Goal: Find specific page/section: Find specific page/section

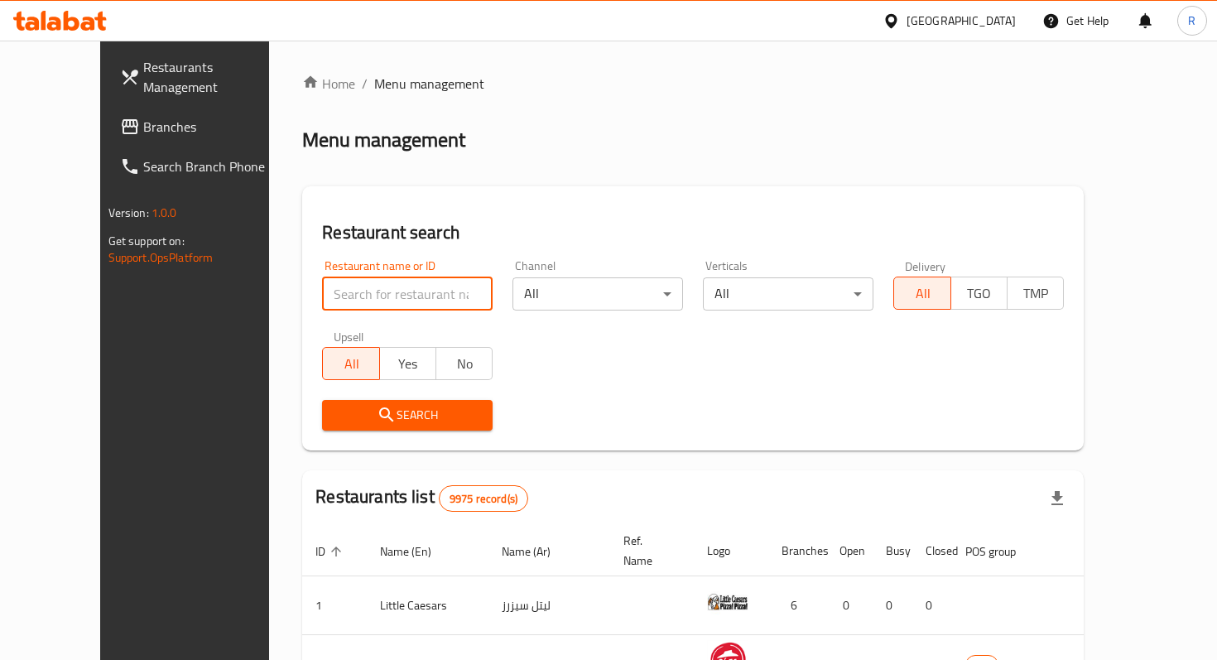
click at [325, 286] on input "search" at bounding box center [407, 293] width 171 height 33
paste input "Ain [PERSON_NAME] Sweets"
type input "Ain [PERSON_NAME] Sweets"
click button "Search" at bounding box center [407, 415] width 171 height 31
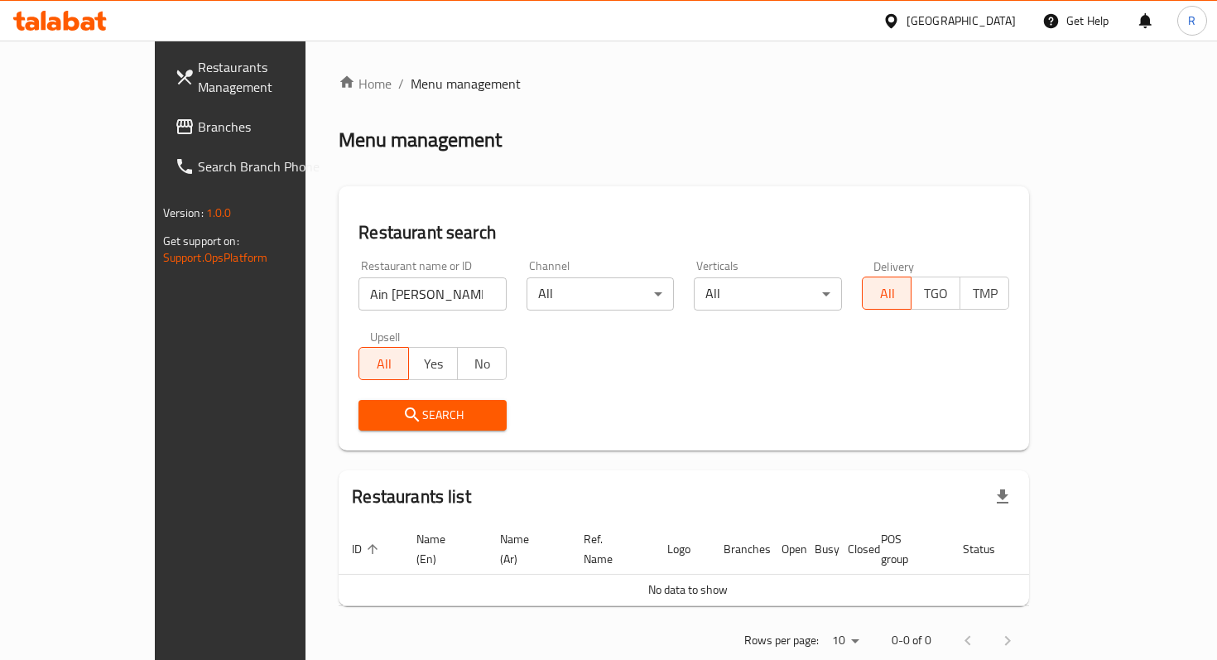
click at [987, 35] on div "[GEOGRAPHIC_DATA]" at bounding box center [949, 21] width 160 height 40
click at [1002, 8] on div "[GEOGRAPHIC_DATA]" at bounding box center [949, 21] width 160 height 40
click at [991, 23] on div "[GEOGRAPHIC_DATA]" at bounding box center [960, 21] width 109 height 18
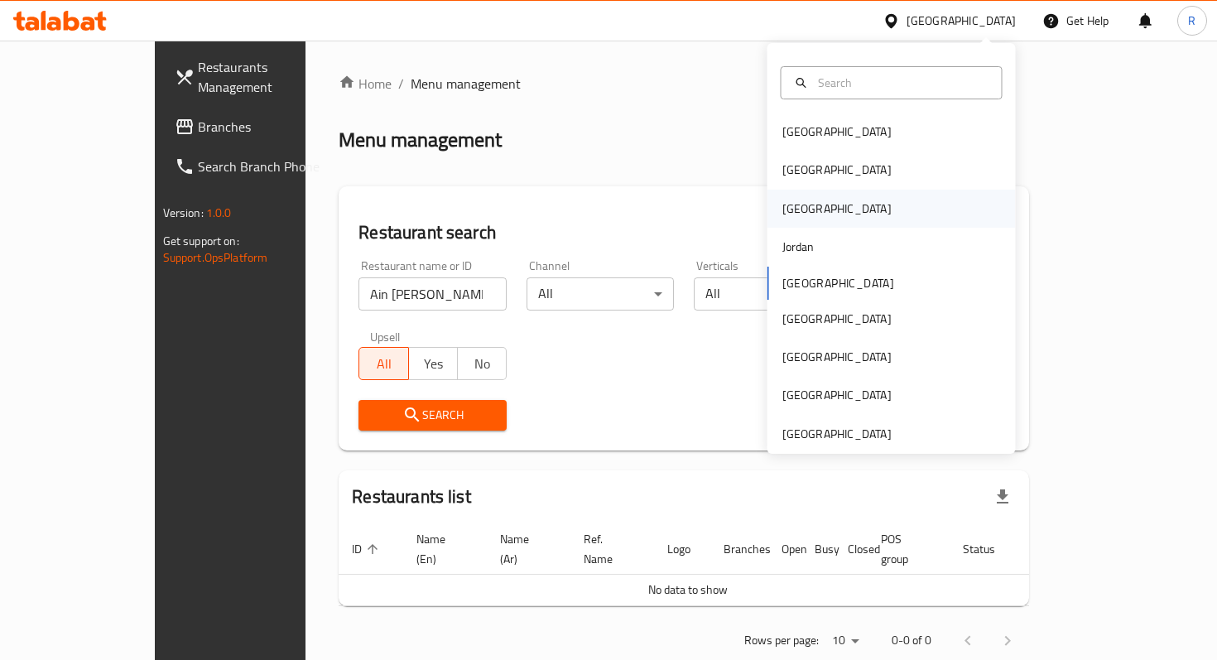
click at [810, 199] on div "[GEOGRAPHIC_DATA]" at bounding box center [837, 209] width 136 height 38
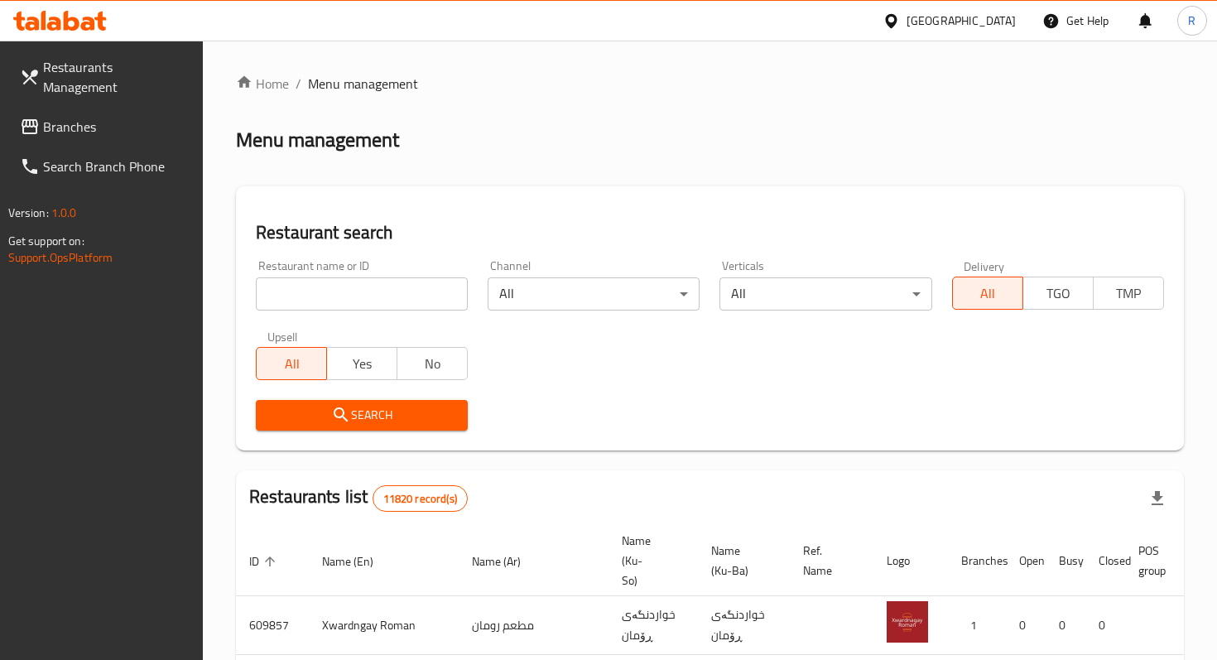
click at [344, 332] on div "All Yes No" at bounding box center [362, 355] width 212 height 50
click at [349, 312] on div "Restaurant name or ID Restaurant name or ID" at bounding box center [362, 285] width 232 height 70
click at [366, 281] on input "search" at bounding box center [362, 293] width 212 height 33
paste input "Ain [PERSON_NAME] Sweets"
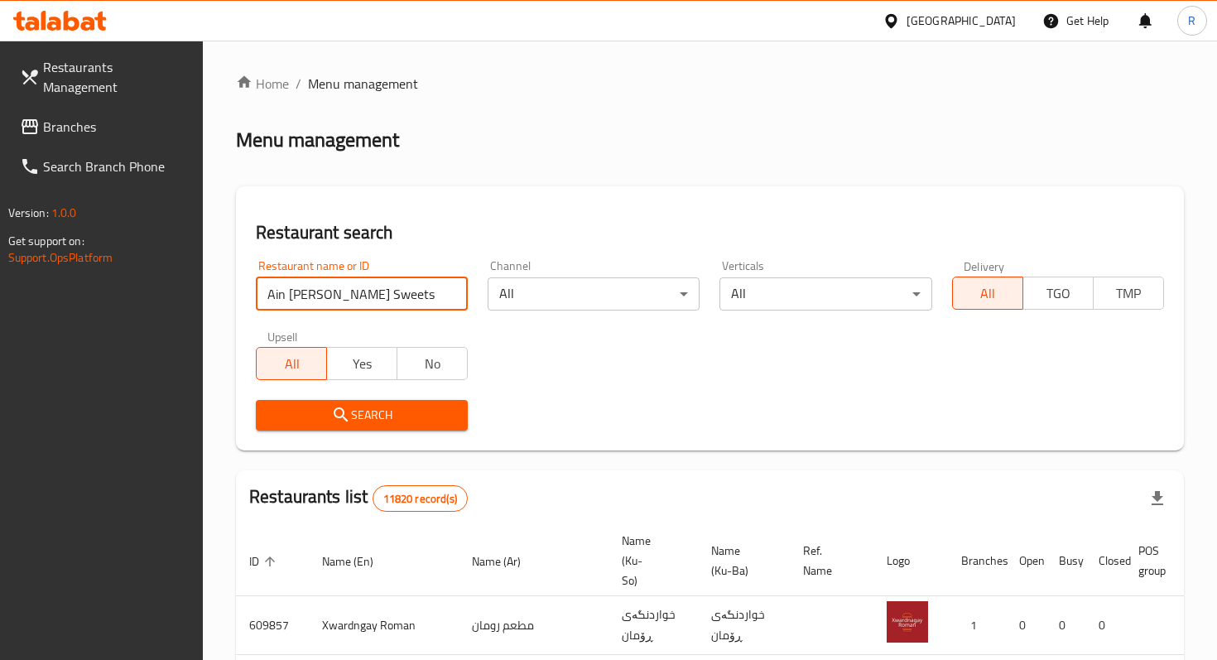
type input "Ain [PERSON_NAME] Sweets"
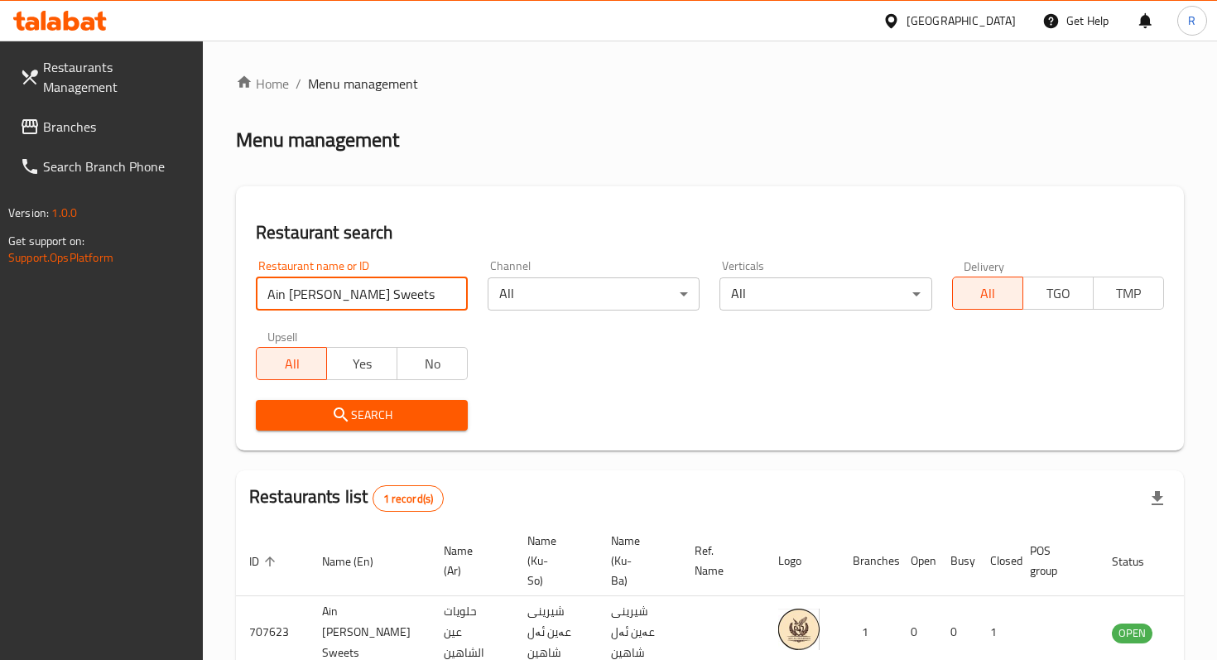
scroll to position [98, 0]
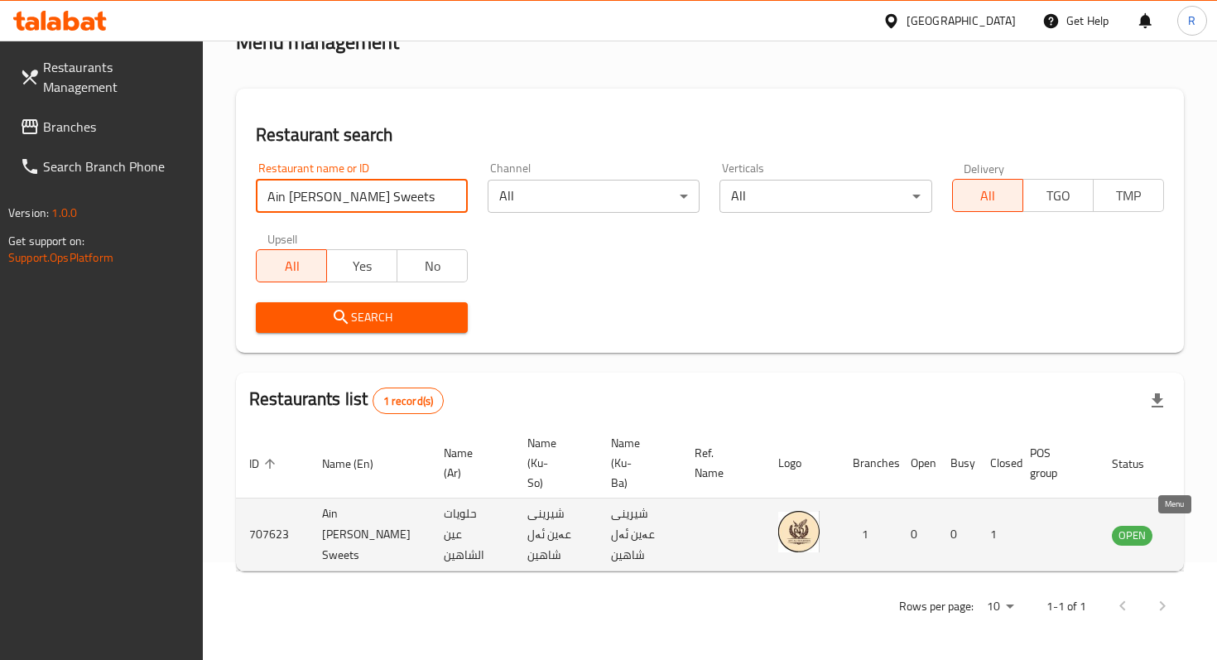
click at [1199, 528] on icon "enhanced table" at bounding box center [1209, 535] width 20 height 20
